Goal: Information Seeking & Learning: Learn about a topic

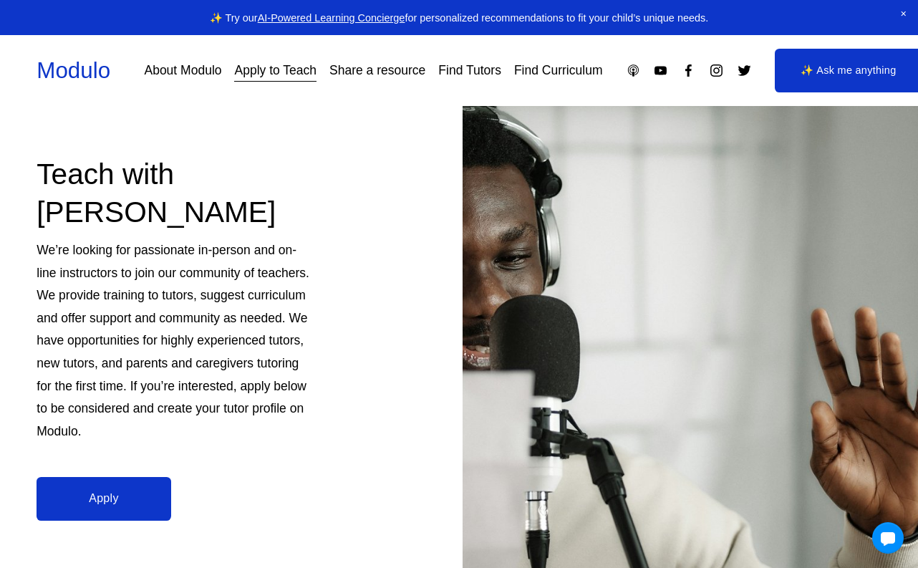
scroll to position [92, 0]
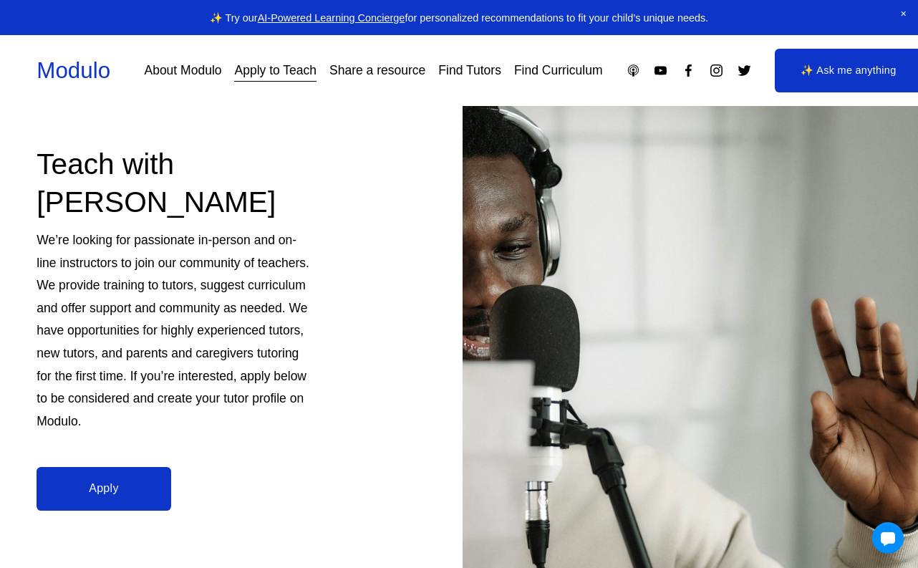
click at [103, 271] on p "We’re looking for passionate in-person and on-line instructors to join our comm…" at bounding box center [175, 330] width 276 height 203
click at [81, 264] on p "We’re looking for passionate in-person and on-line instructors to join our comm…" at bounding box center [175, 330] width 276 height 203
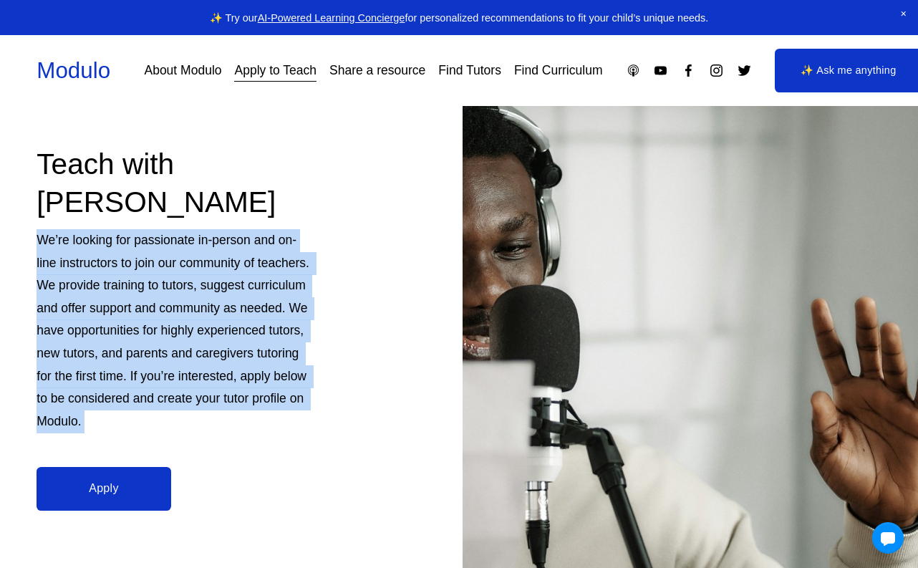
click at [111, 324] on p "We’re looking for passionate in-person and on-line instructors to join our comm…" at bounding box center [175, 330] width 276 height 203
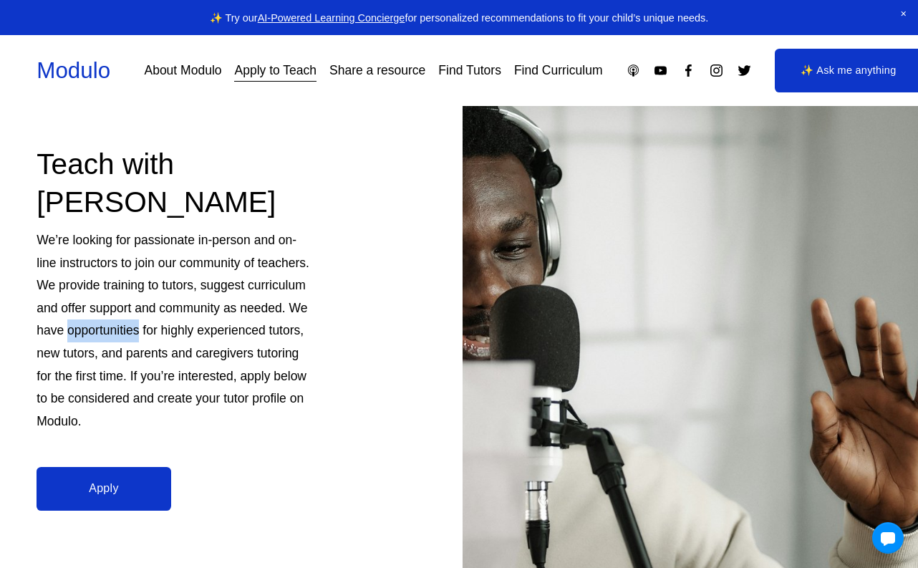
click at [111, 324] on p "We’re looking for passionate in-person and on-line instructors to join our comm…" at bounding box center [175, 330] width 276 height 203
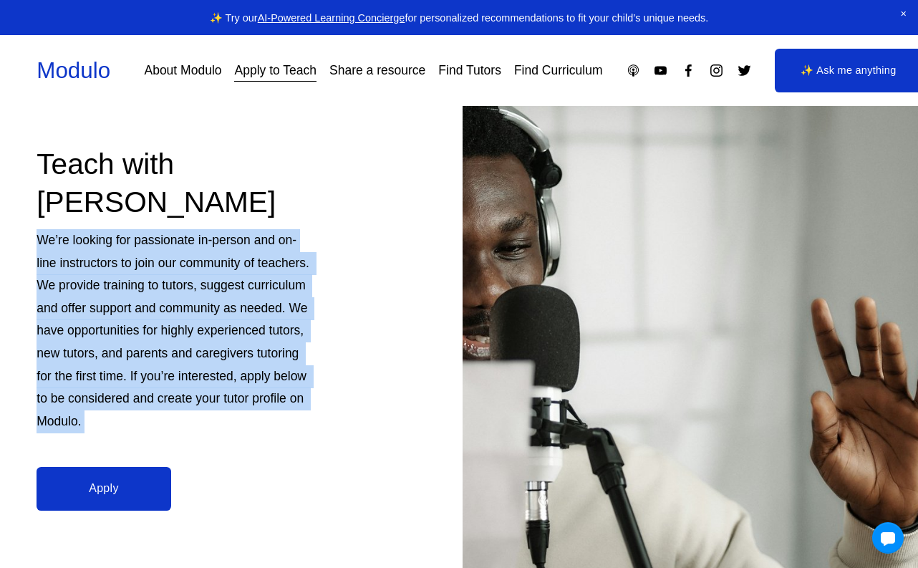
click at [62, 332] on p "We’re looking for passionate in-person and on-line instructors to join our comm…" at bounding box center [175, 330] width 276 height 203
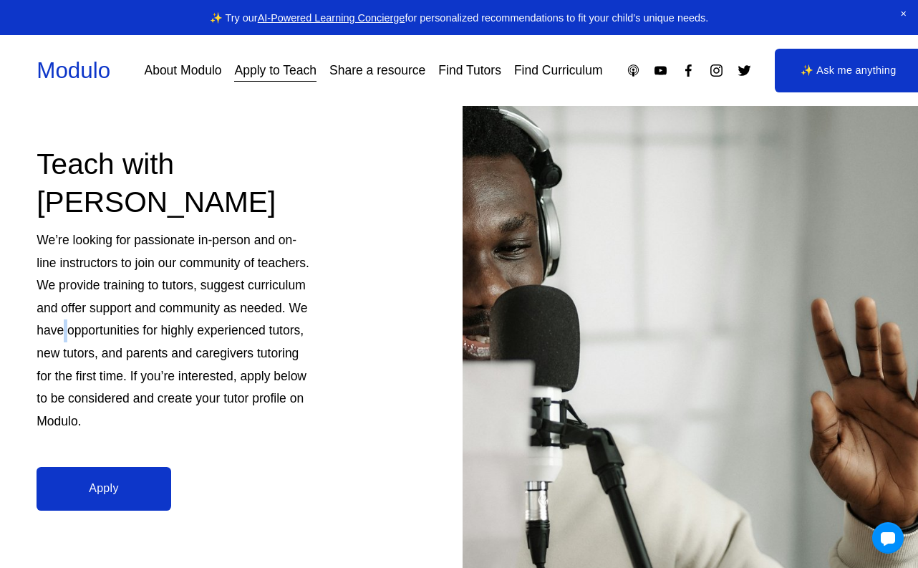
click at [62, 332] on p "We’re looking for passionate in-person and on-line instructors to join our comm…" at bounding box center [175, 330] width 276 height 203
click at [55, 301] on p "We’re looking for passionate in-person and on-line instructors to join our comm…" at bounding box center [175, 330] width 276 height 203
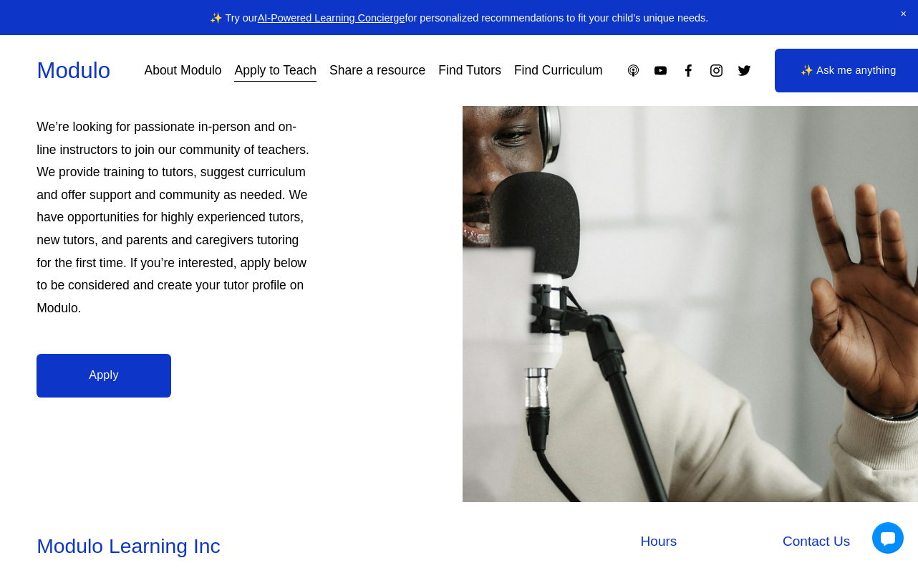
scroll to position [0, 0]
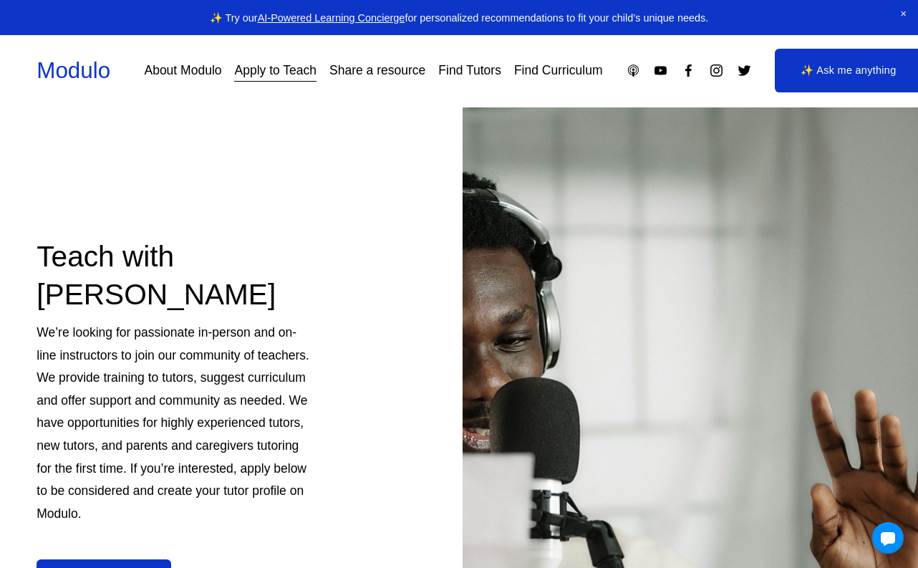
click at [465, 81] on link "Find Tutors" at bounding box center [469, 70] width 63 height 25
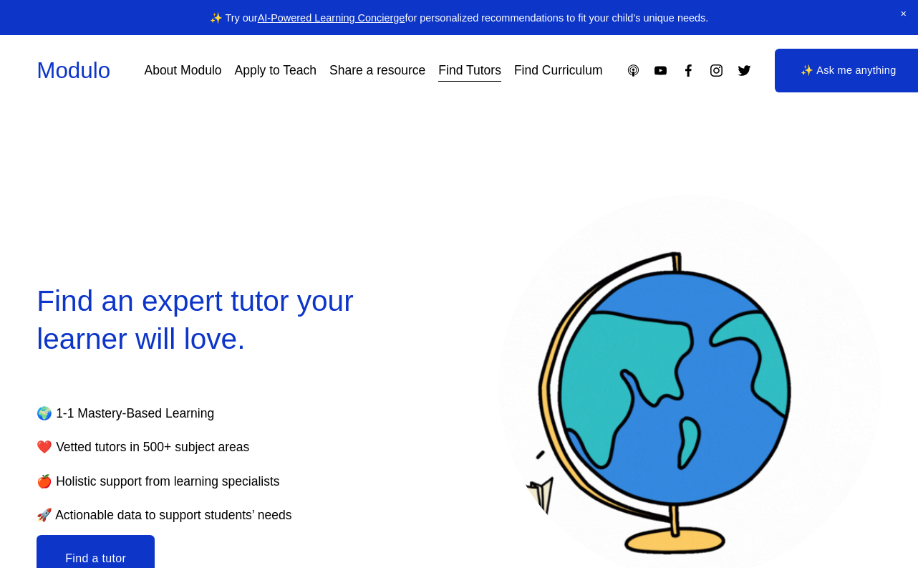
select select "**"
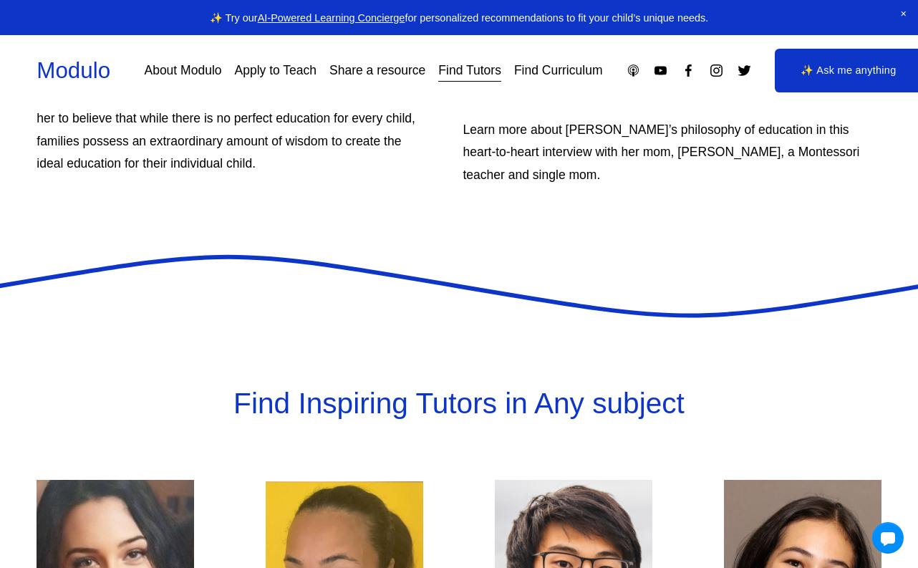
scroll to position [4093, 0]
